Goal: Task Accomplishment & Management: Manage account settings

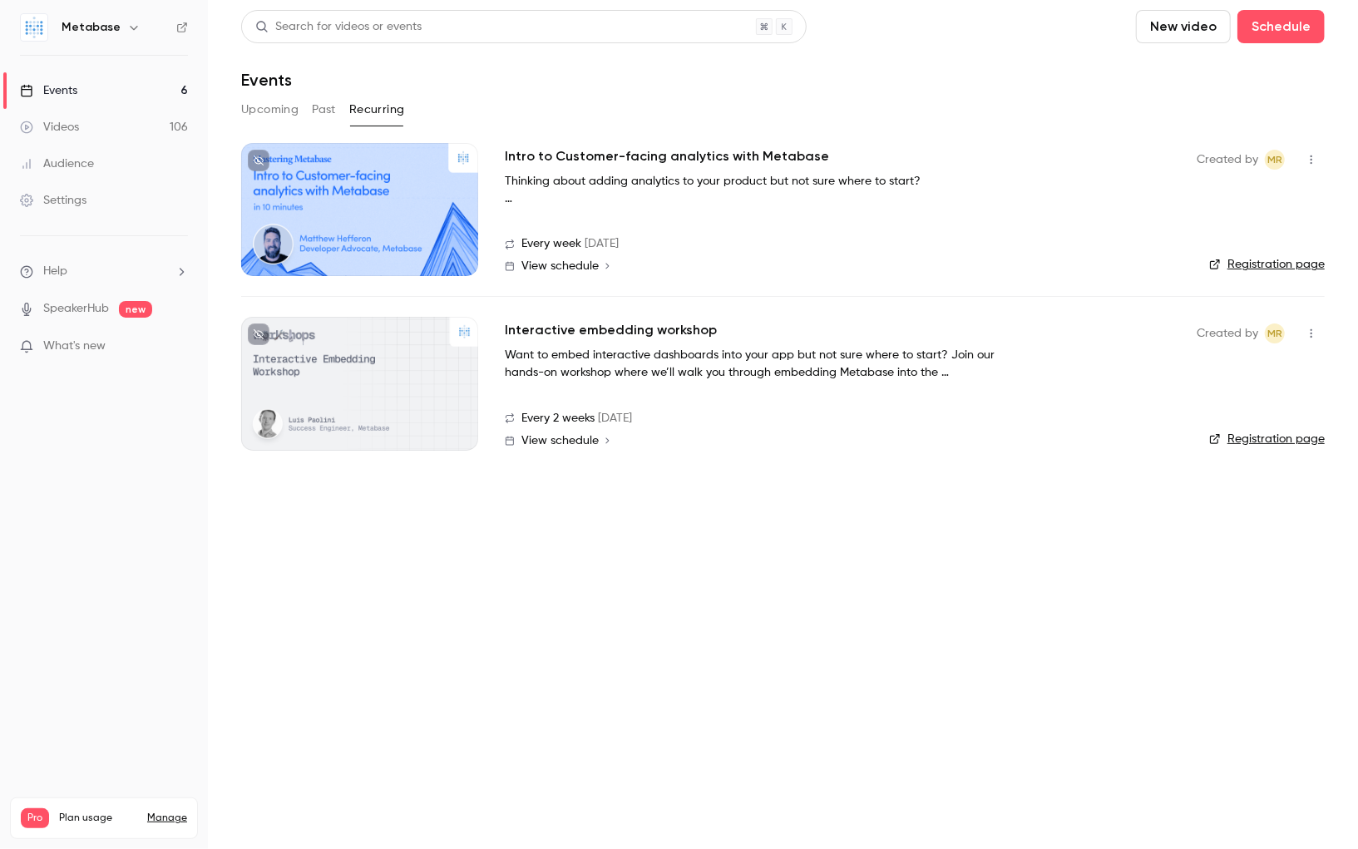
click at [101, 84] on link "Events 6" at bounding box center [104, 90] width 208 height 37
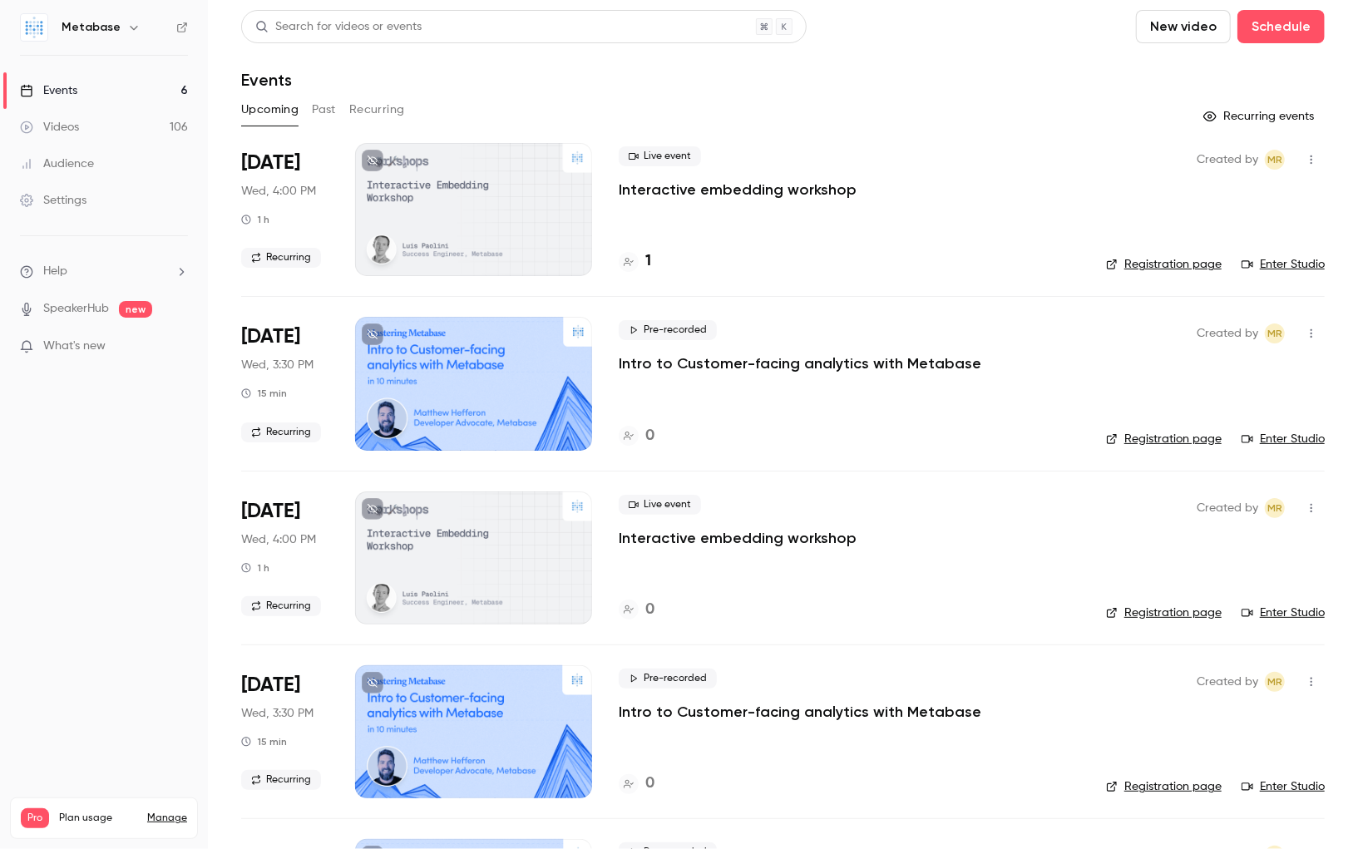
click at [738, 196] on p "Interactive embedding workshop" at bounding box center [738, 190] width 238 height 20
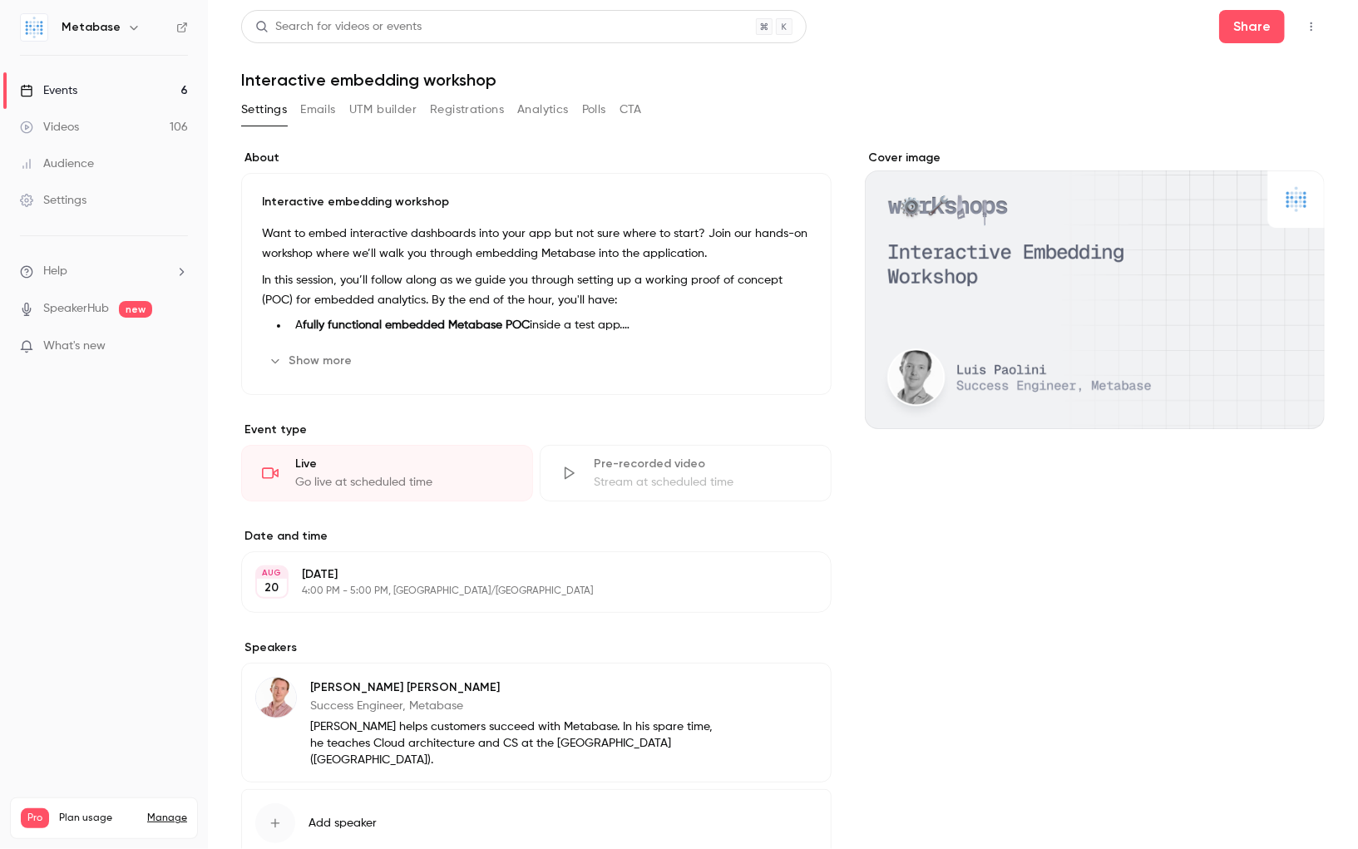
click at [469, 98] on button "Registrations" at bounding box center [467, 109] width 74 height 27
